Goal: Transaction & Acquisition: Purchase product/service

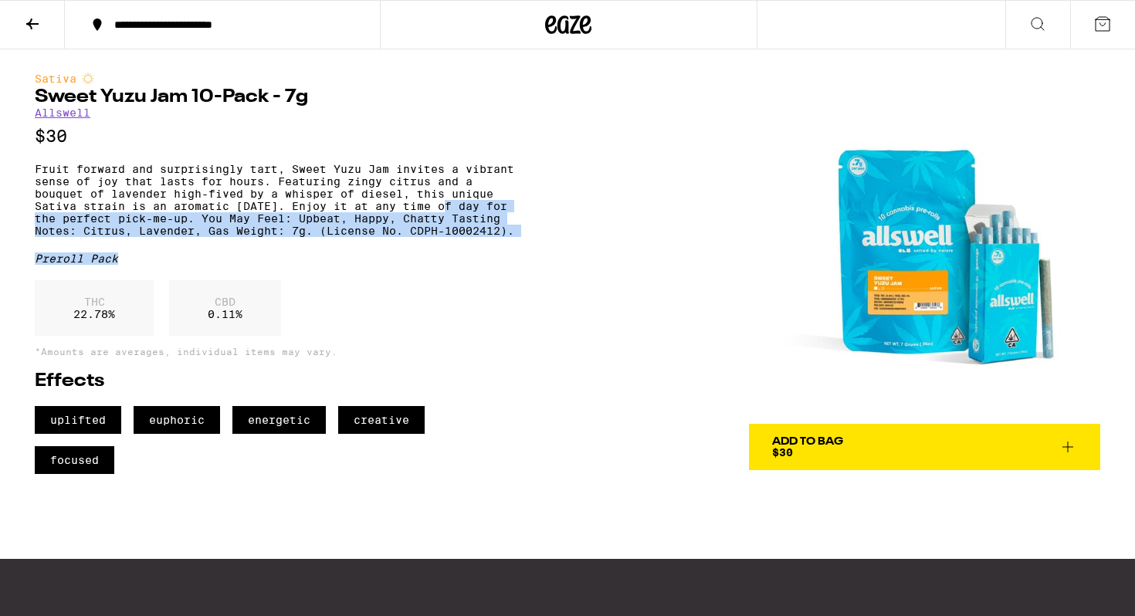
drag, startPoint x: 0, startPoint y: 0, endPoint x: 498, endPoint y: 221, distance: 544.9
click at [498, 221] on div "Sativa Sweet Yuzu Jam 10-Pack - 7g Allswell $30 Fruit forward and surprisingly …" at bounding box center [275, 274] width 480 height 402
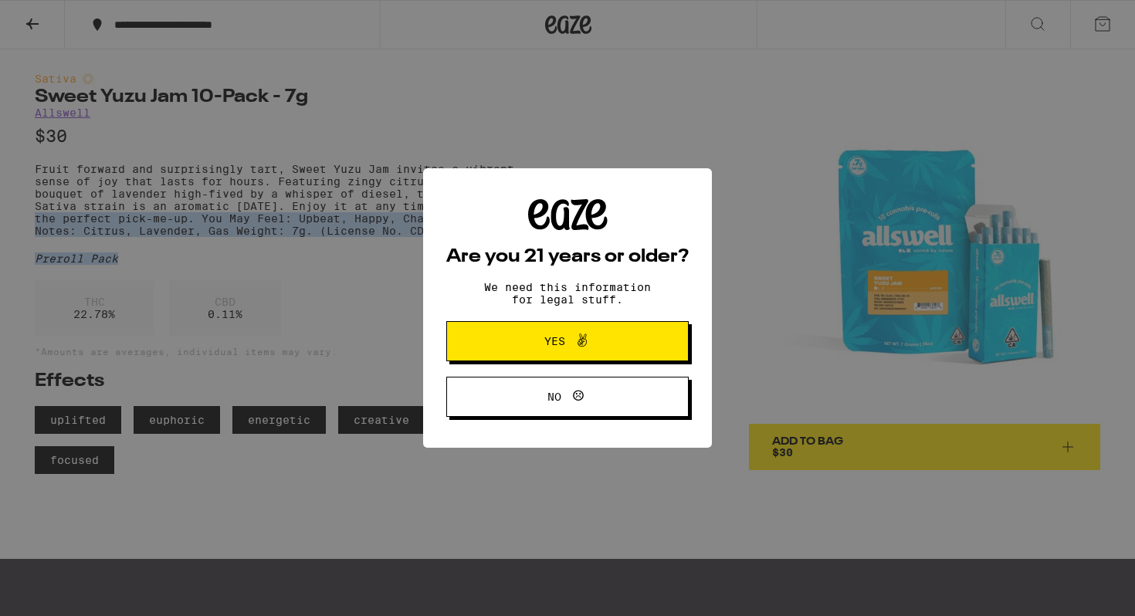
click at [498, 221] on body "**********" at bounding box center [567, 401] width 1135 height 803
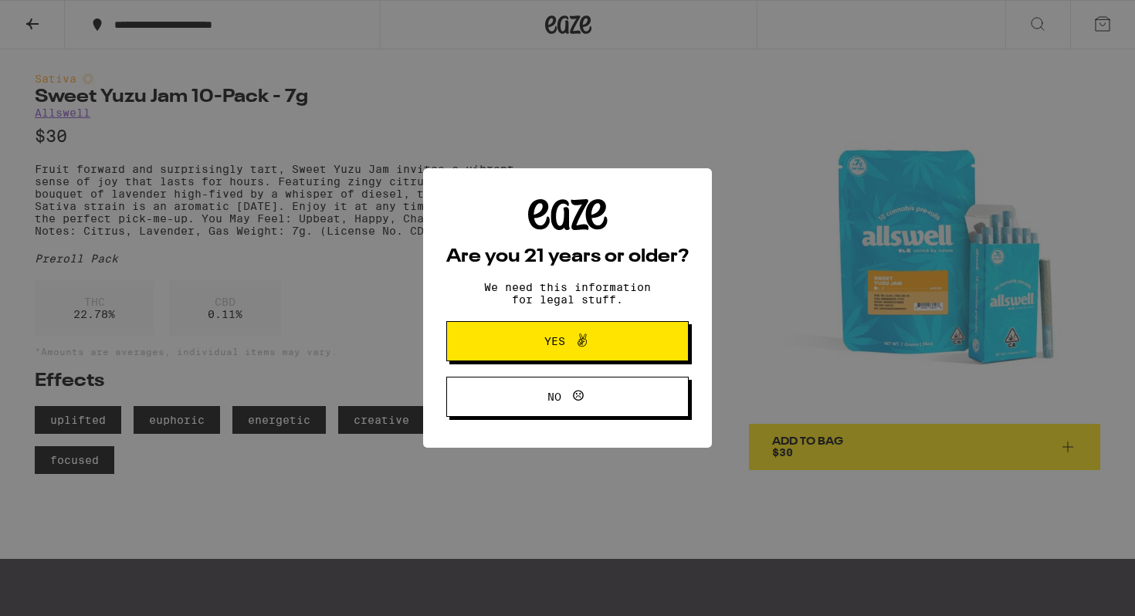
click at [513, 193] on div "Are you 21 years or older? We need this information for legal stuff. Yes No" at bounding box center [567, 308] width 289 height 280
click at [631, 354] on button "Yes" at bounding box center [567, 341] width 242 height 40
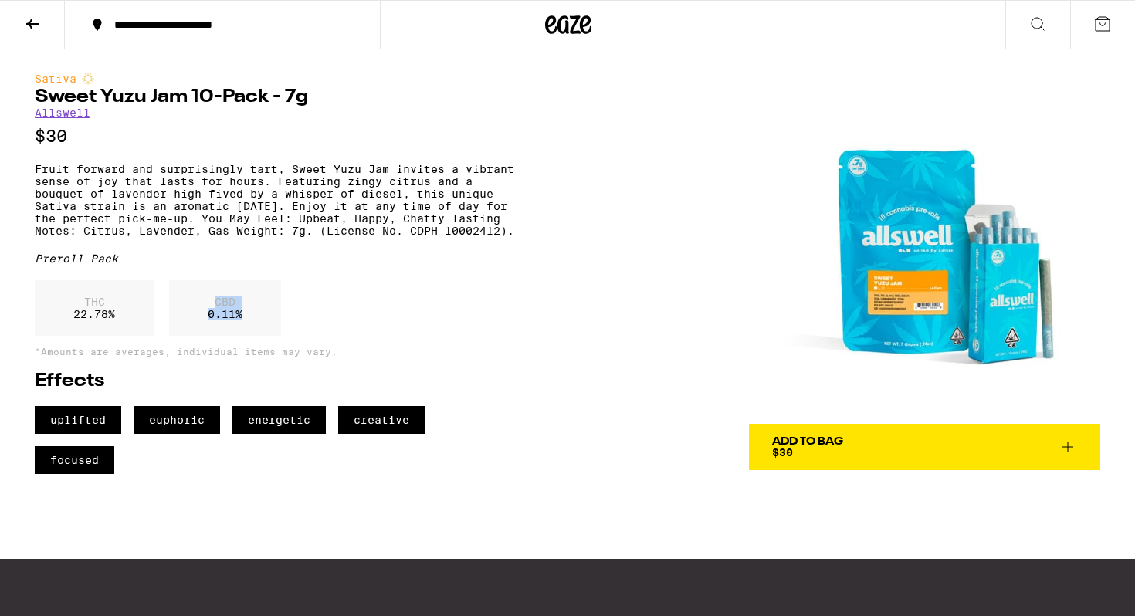
drag, startPoint x: 186, startPoint y: 336, endPoint x: 256, endPoint y: 355, distance: 72.9
click at [256, 336] on div "CBD 0.11 %" at bounding box center [225, 308] width 112 height 56
drag, startPoint x: 256, startPoint y: 355, endPoint x: 202, endPoint y: 345, distance: 55.0
click at [202, 336] on div "CBD 0.11 %" at bounding box center [225, 308] width 112 height 56
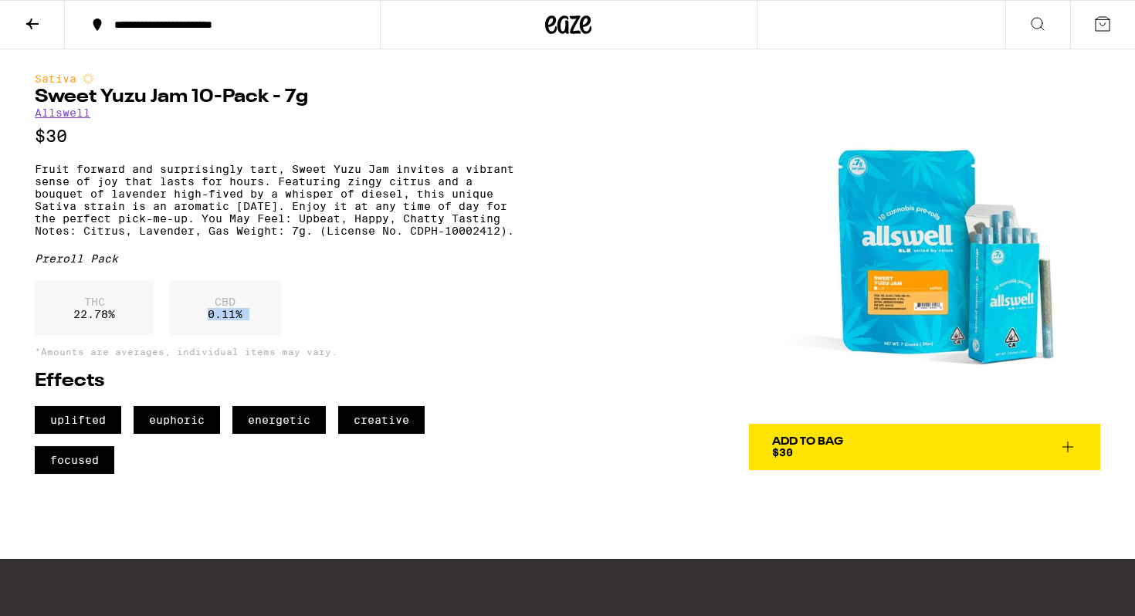
click at [202, 336] on div "CBD 0.11 %" at bounding box center [225, 308] width 112 height 56
drag, startPoint x: 202, startPoint y: 345, endPoint x: 246, endPoint y: 350, distance: 44.3
click at [246, 336] on div "CBD 0.11 %" at bounding box center [225, 308] width 112 height 56
drag, startPoint x: 244, startPoint y: 350, endPoint x: 206, endPoint y: 348, distance: 37.9
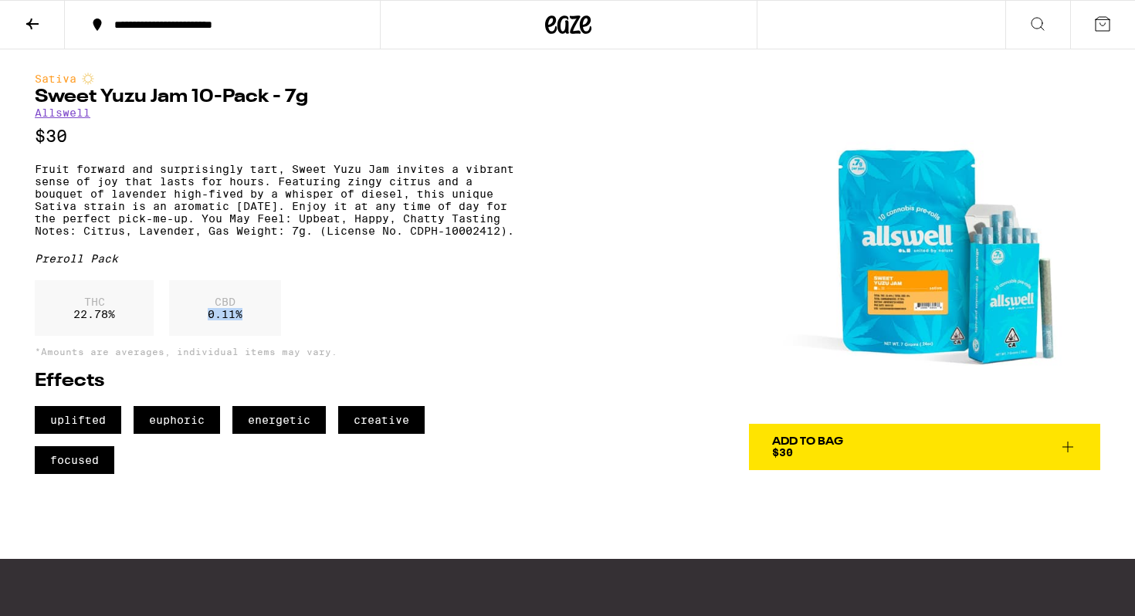
click at [206, 336] on div "CBD 0.11 %" at bounding box center [225, 308] width 112 height 56
drag, startPoint x: 206, startPoint y: 331, endPoint x: 249, endPoint y: 346, distance: 45.9
click at [249, 336] on div "CBD 0.11 %" at bounding box center [225, 308] width 112 height 56
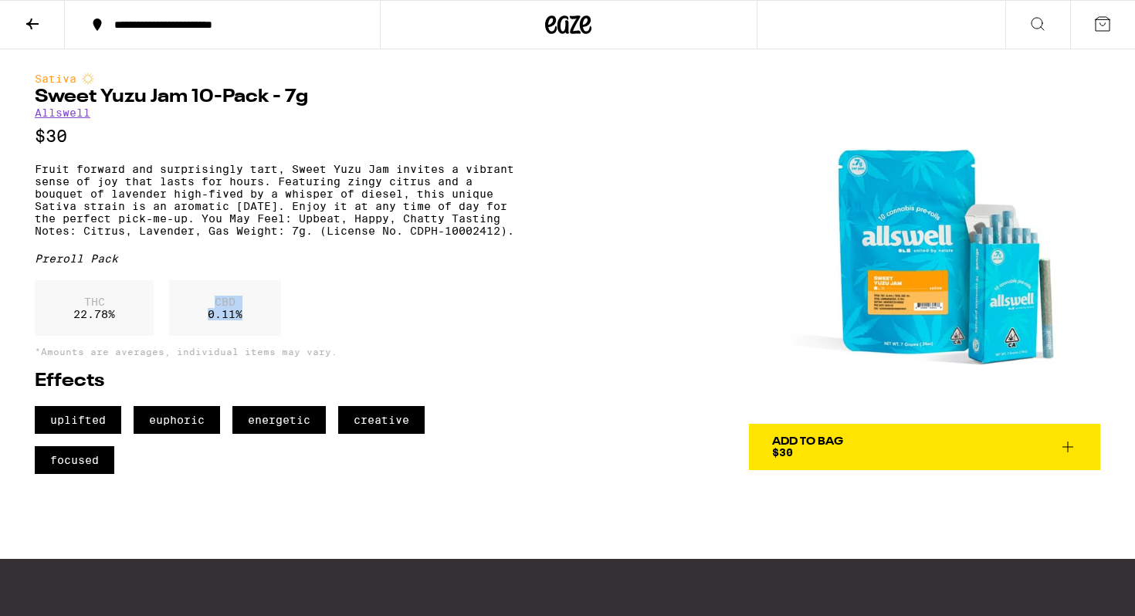
drag, startPoint x: 246, startPoint y: 347, endPoint x: 198, endPoint y: 339, distance: 47.7
click at [198, 336] on div "CBD 0.11 %" at bounding box center [225, 308] width 112 height 56
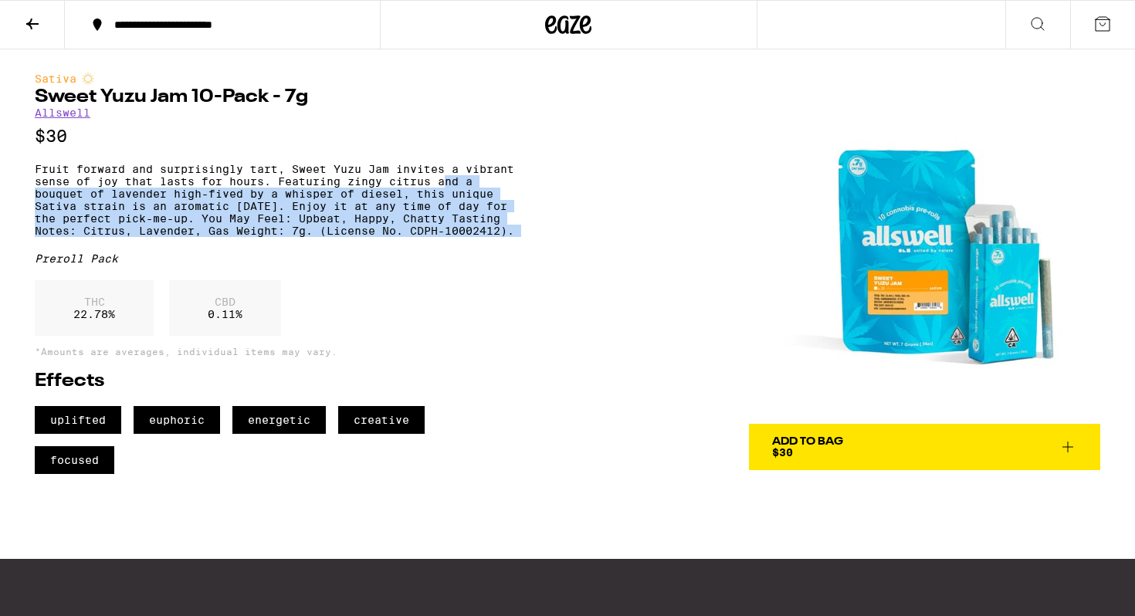
drag, startPoint x: 42, startPoint y: 200, endPoint x: 150, endPoint y: 282, distance: 135.6
click at [150, 282] on div "Sativa Sweet Yuzu Jam 10-Pack - 7g Allswell $30 Fruit forward and surprisingly …" at bounding box center [275, 274] width 480 height 402
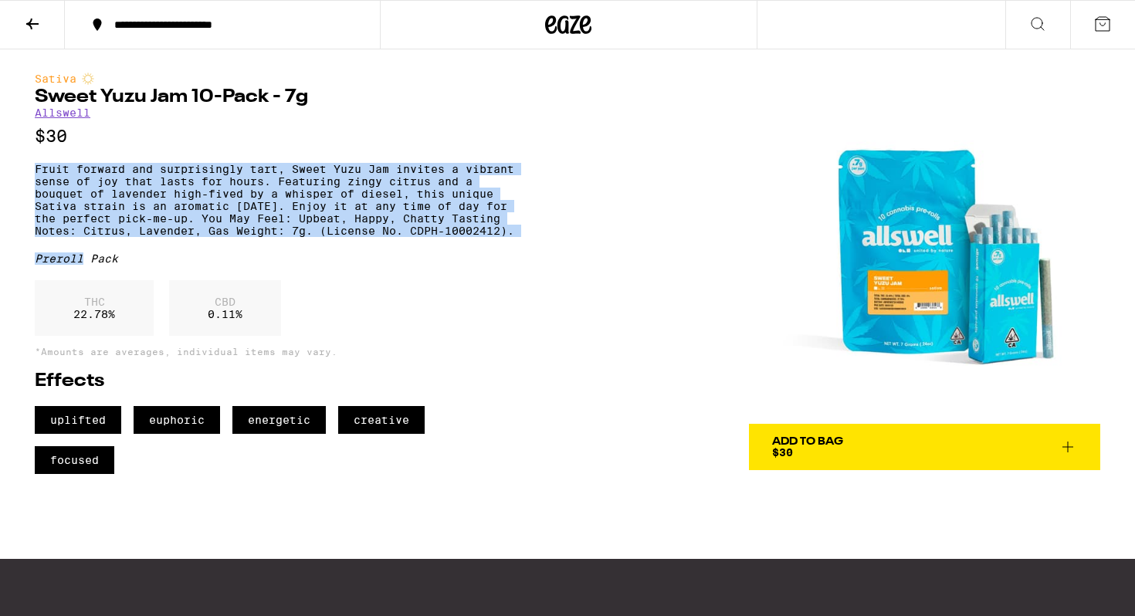
drag, startPoint x: 150, startPoint y: 282, endPoint x: 57, endPoint y: 177, distance: 140.1
click at [58, 177] on div "Sativa Sweet Yuzu Jam 10-Pack - 7g Allswell $30 Fruit forward and surprisingly …" at bounding box center [275, 274] width 480 height 402
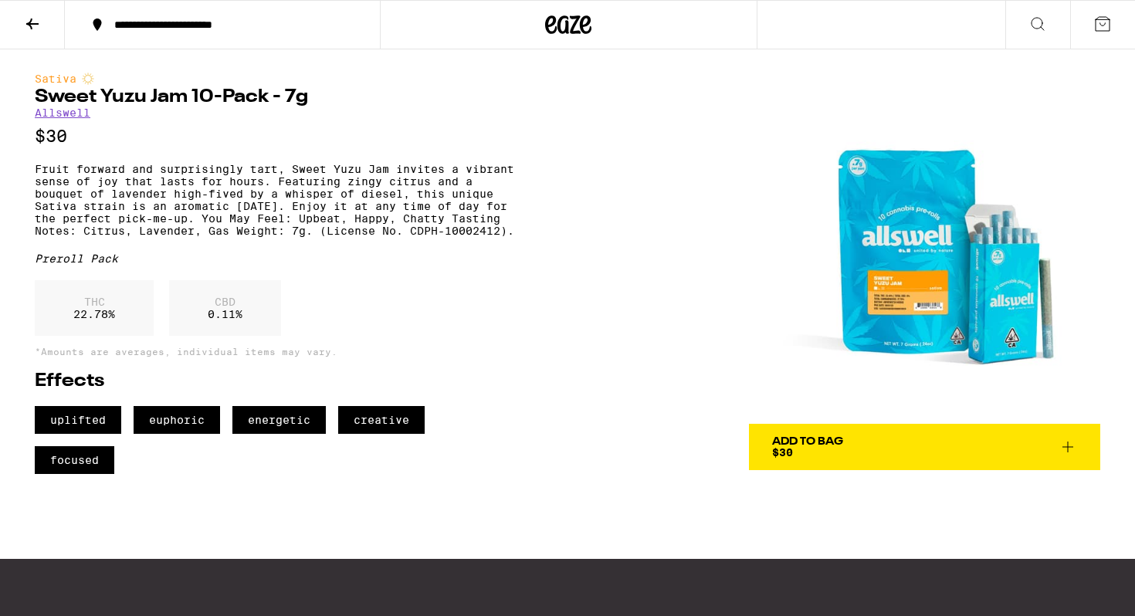
click at [32, 191] on div "Sativa Sweet Yuzu Jam 10-Pack - 7g Allswell $30 Fruit forward and surprisingly …" at bounding box center [568, 261] width 1112 height 425
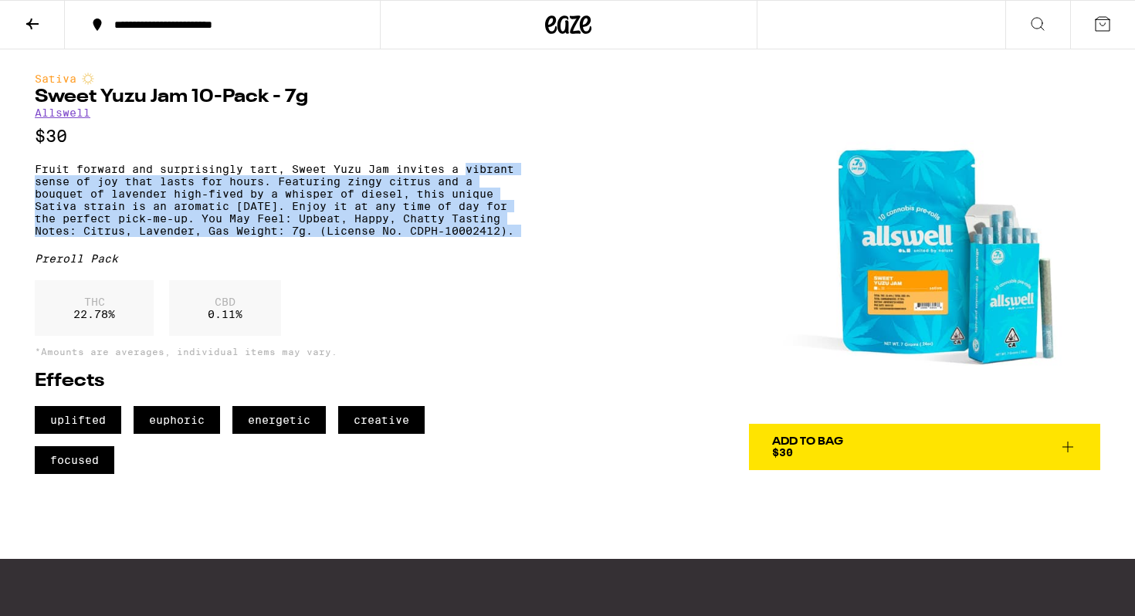
drag, startPoint x: 32, startPoint y: 191, endPoint x: 168, endPoint y: 266, distance: 154.9
click at [168, 266] on div "Sativa Sweet Yuzu Jam 10-Pack - 7g Allswell $30 Fruit forward and surprisingly …" at bounding box center [568, 261] width 1112 height 425
click at [168, 237] on p "Fruit forward and surprisingly tart, Sweet Yuzu Jam invites a vibrant sense of …" at bounding box center [275, 200] width 480 height 74
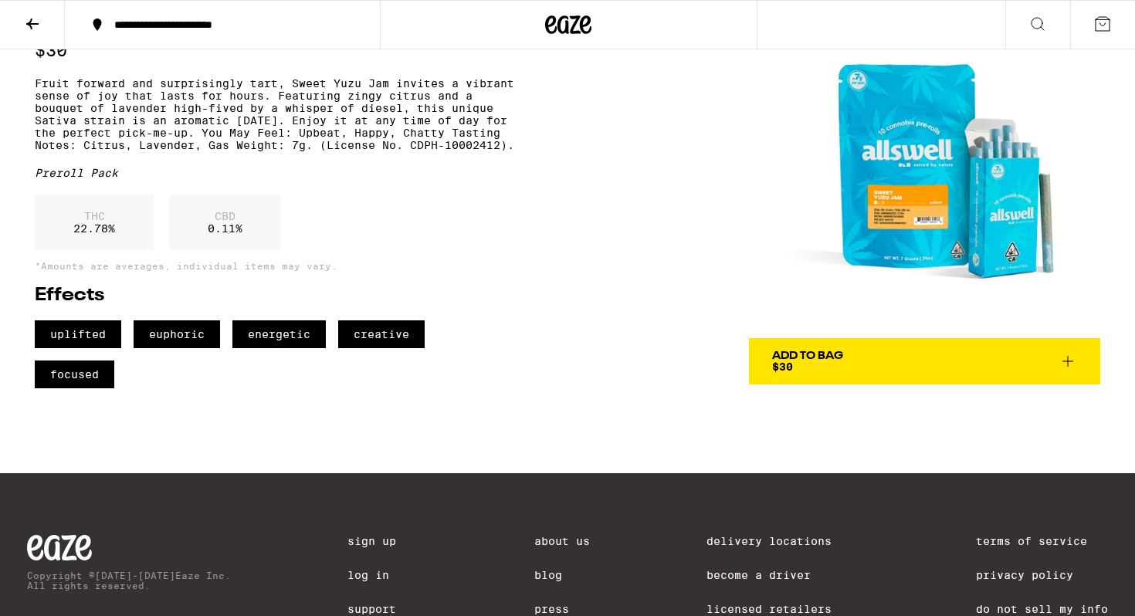
scroll to position [23, 0]
